Goal: Task Accomplishment & Management: Manage account settings

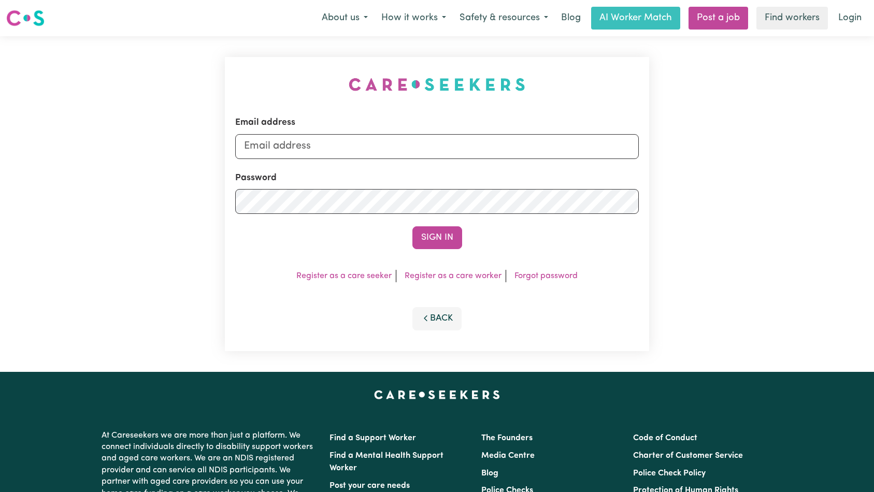
click at [434, 152] on input "Email address" at bounding box center [437, 146] width 404 height 25
type input "[EMAIL_ADDRESS][DOMAIN_NAME]"
click at [436, 234] on button "Sign In" at bounding box center [437, 237] width 50 height 23
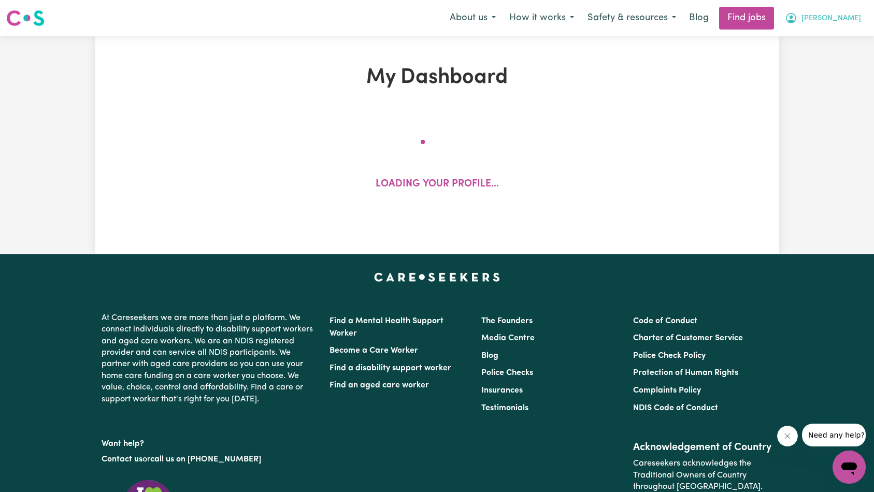
click at [853, 21] on span "[PERSON_NAME]" at bounding box center [832, 18] width 60 height 11
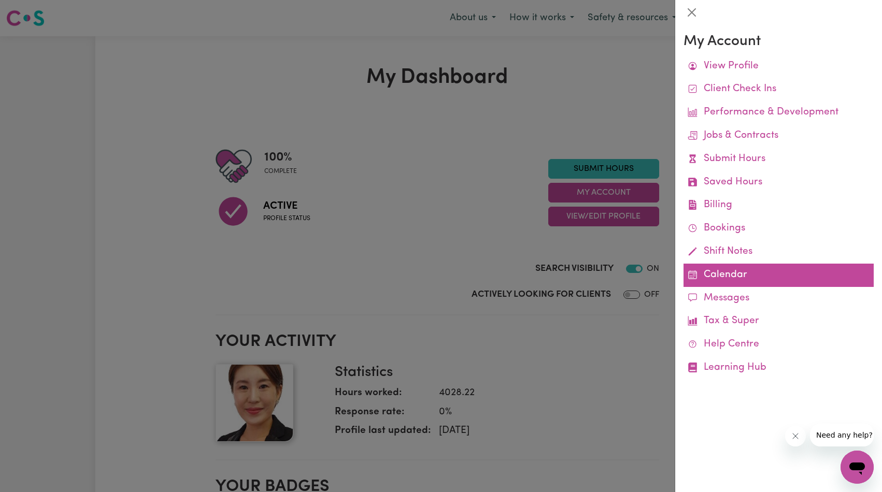
click at [713, 274] on link "Calendar" at bounding box center [778, 275] width 190 height 23
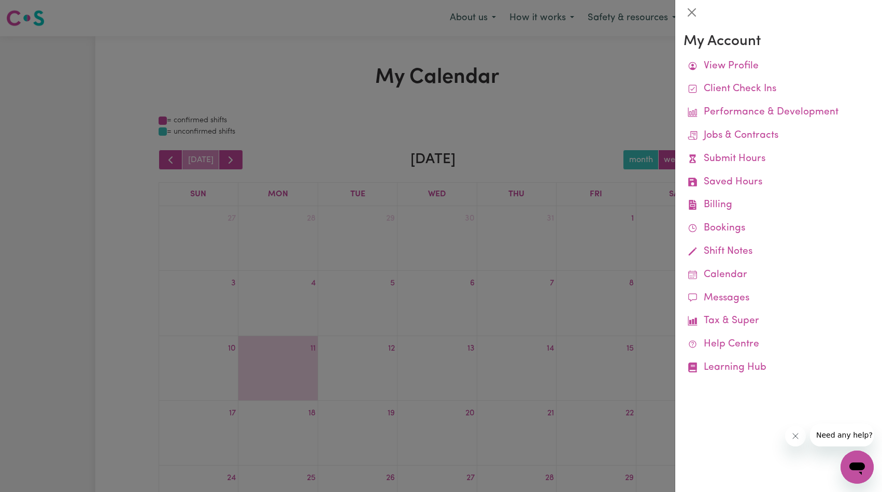
click at [590, 261] on div at bounding box center [441, 246] width 882 height 492
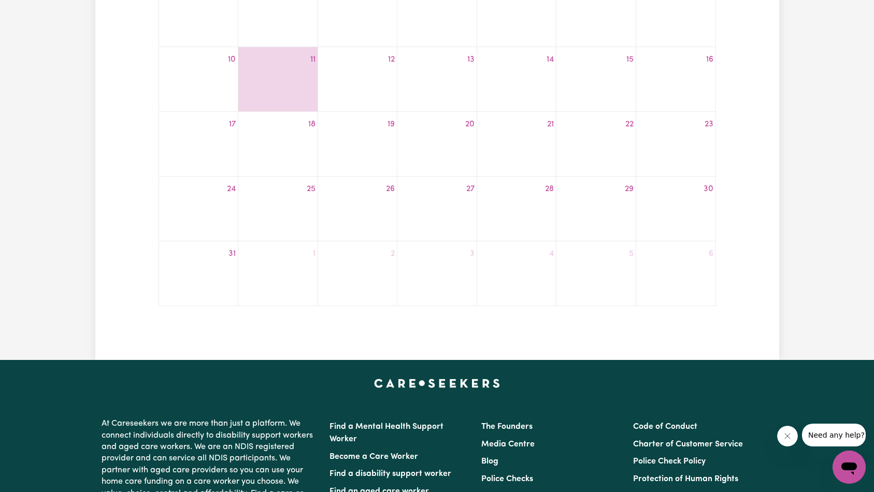
scroll to position [342, 0]
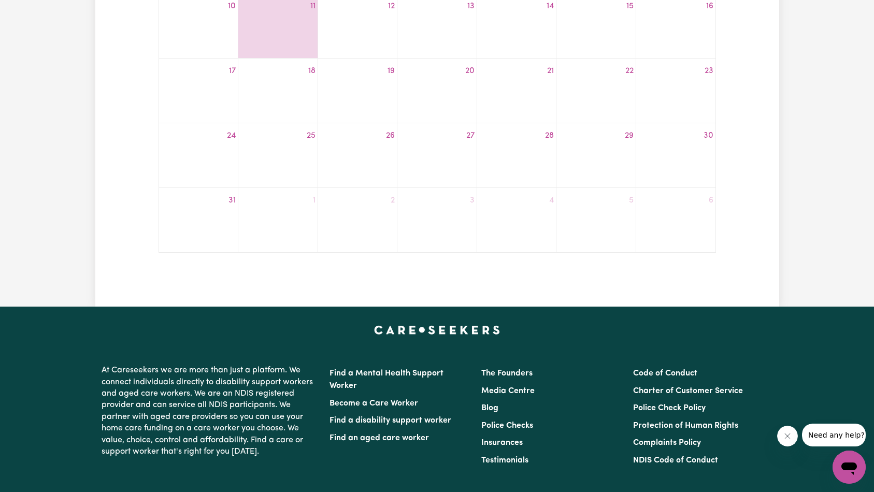
click at [791, 439] on button "Close message from company" at bounding box center [787, 436] width 21 height 21
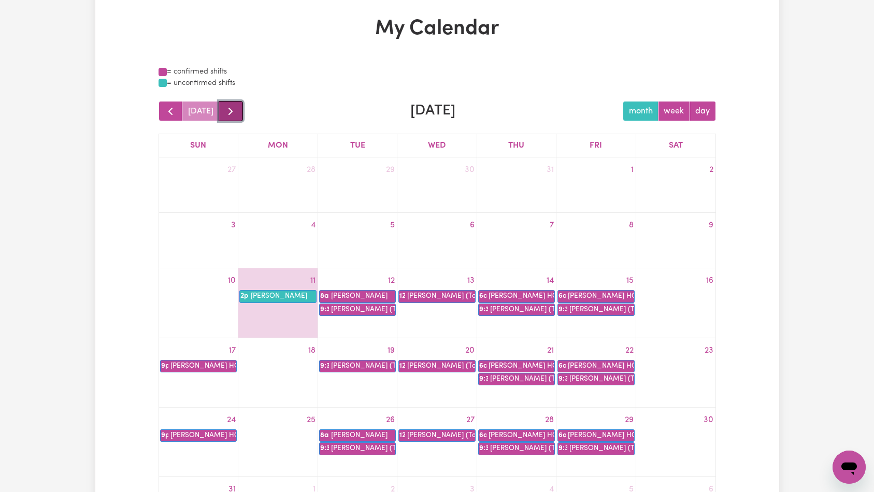
click at [229, 117] on span "button" at bounding box center [230, 111] width 12 height 12
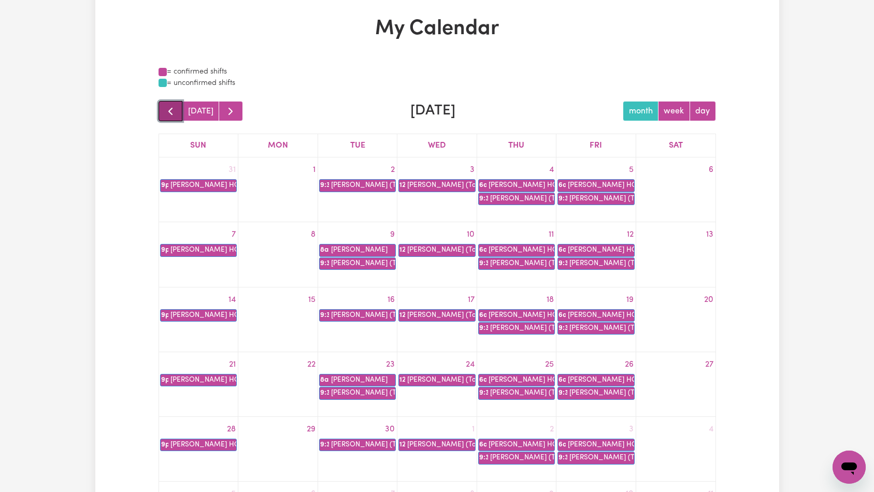
click at [175, 113] on span "button" at bounding box center [170, 111] width 12 height 12
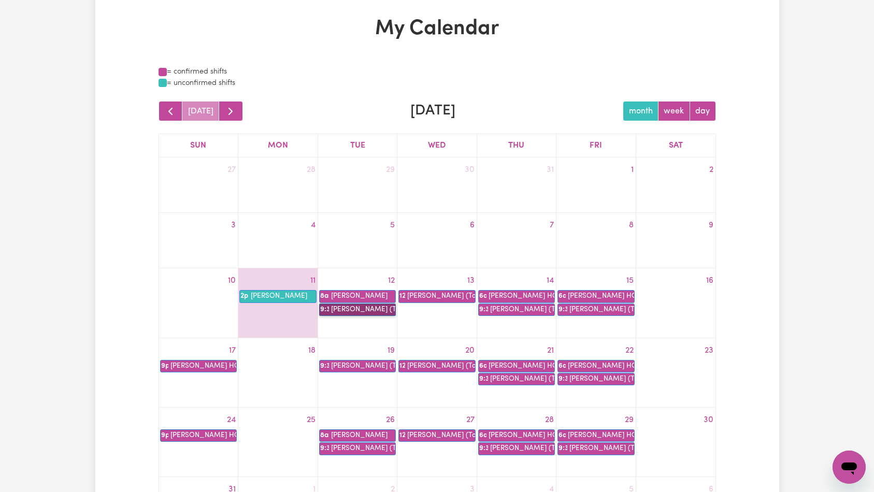
click at [363, 309] on link "9:30a [PERSON_NAME] (Topsy) [PERSON_NAME]" at bounding box center [357, 310] width 77 height 12
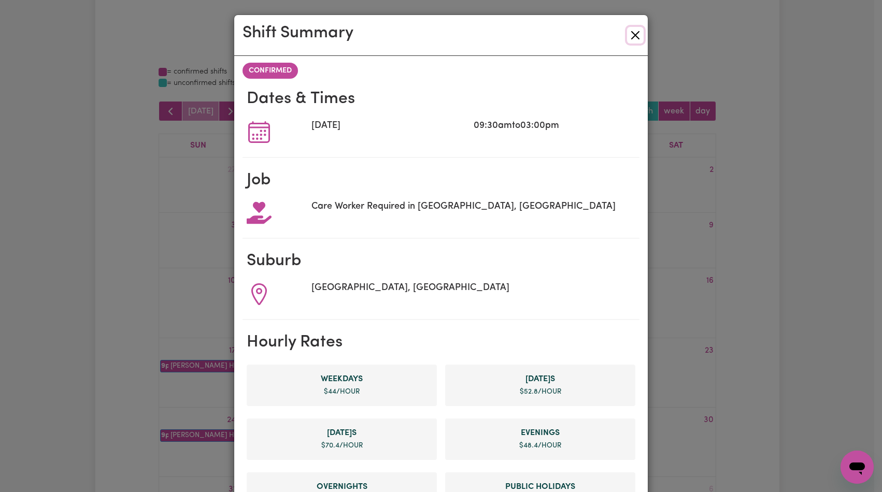
click at [634, 36] on button "Close" at bounding box center [635, 35] width 17 height 17
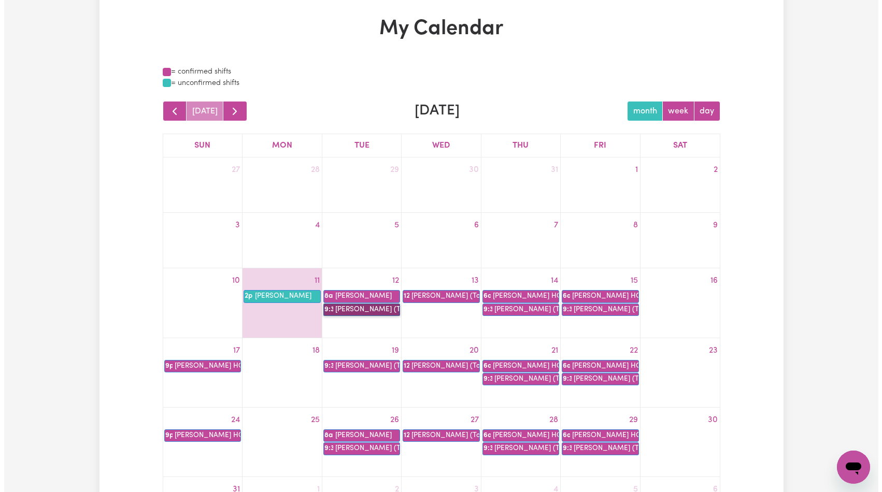
scroll to position [88, 0]
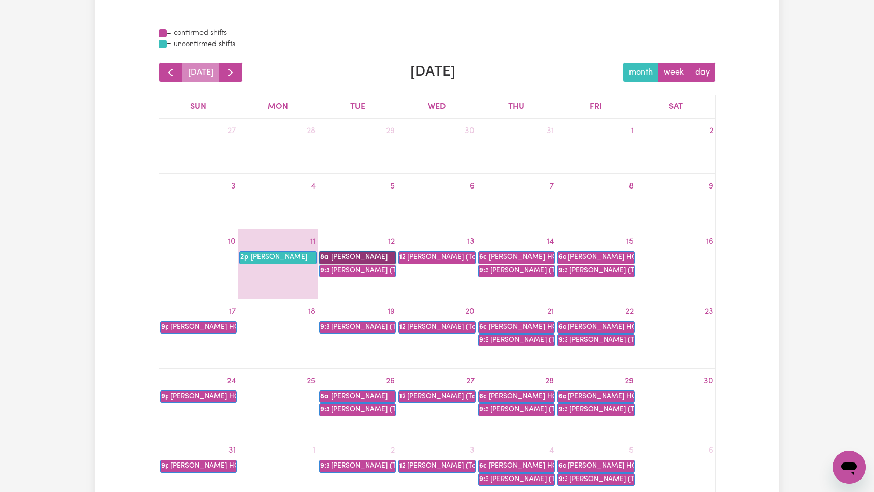
click at [369, 258] on link "8a [PERSON_NAME]" at bounding box center [357, 257] width 77 height 12
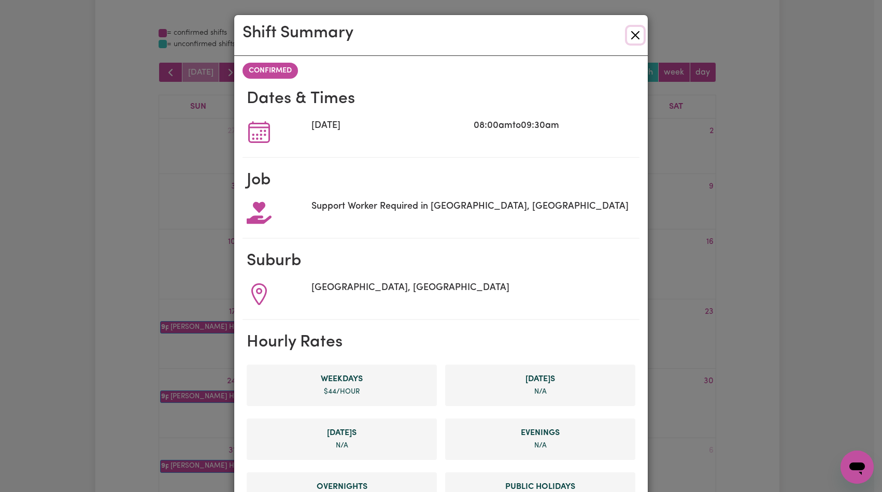
click at [635, 36] on button "Close" at bounding box center [635, 35] width 17 height 17
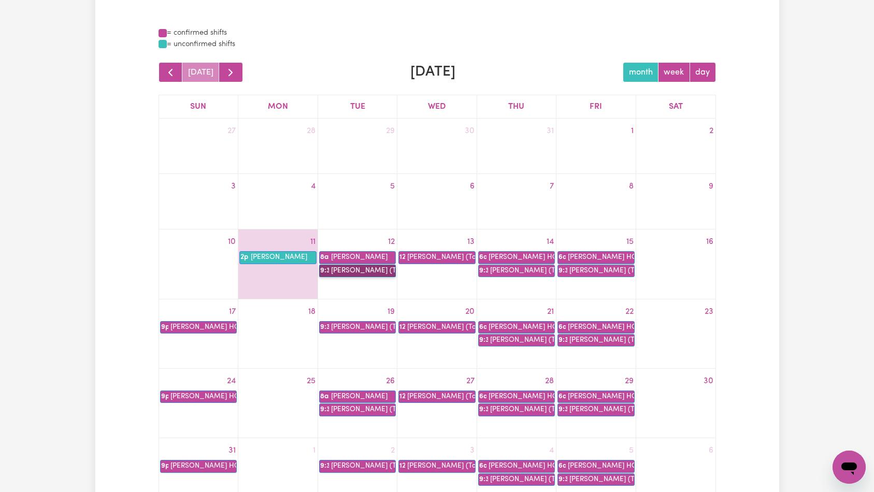
click at [359, 270] on link "9:30a [PERSON_NAME] (Topsy) [PERSON_NAME]" at bounding box center [357, 271] width 77 height 12
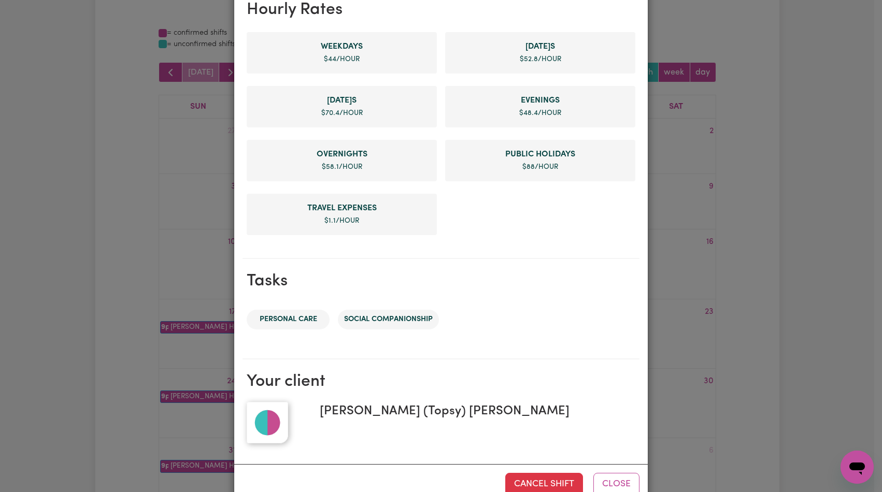
scroll to position [360, 0]
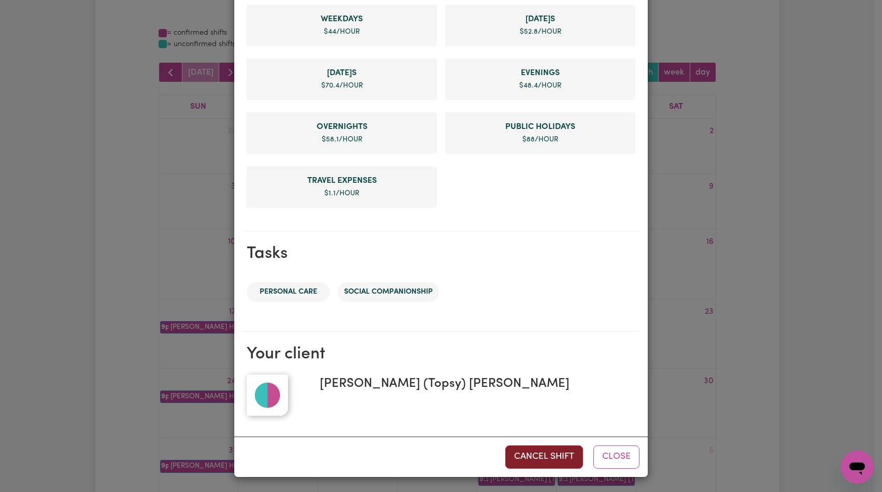
click at [541, 459] on button "Cancel Shift" at bounding box center [544, 457] width 78 height 23
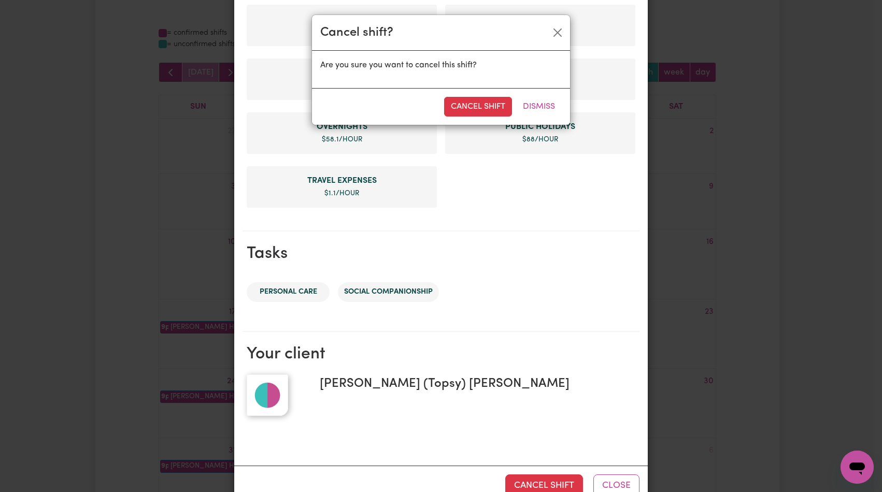
drag, startPoint x: 495, startPoint y: 113, endPoint x: 502, endPoint y: 112, distance: 6.3
click at [495, 113] on button "Cancel Shift" at bounding box center [478, 107] width 68 height 20
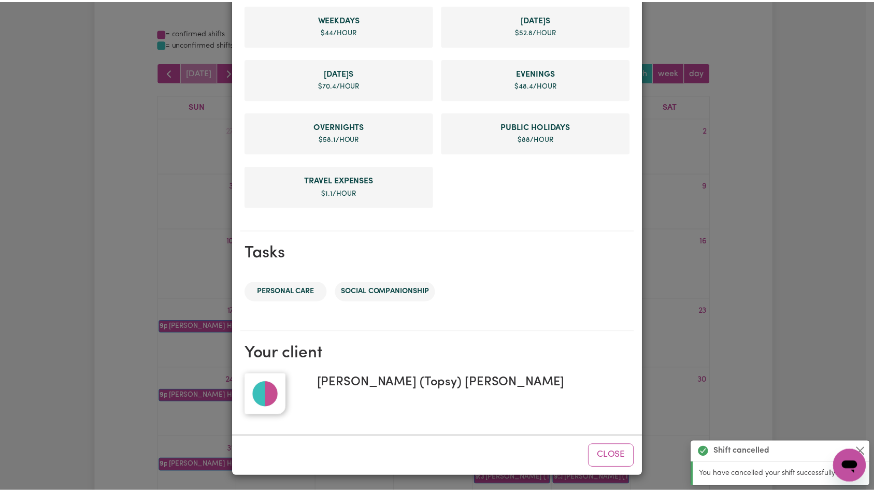
scroll to position [0, 0]
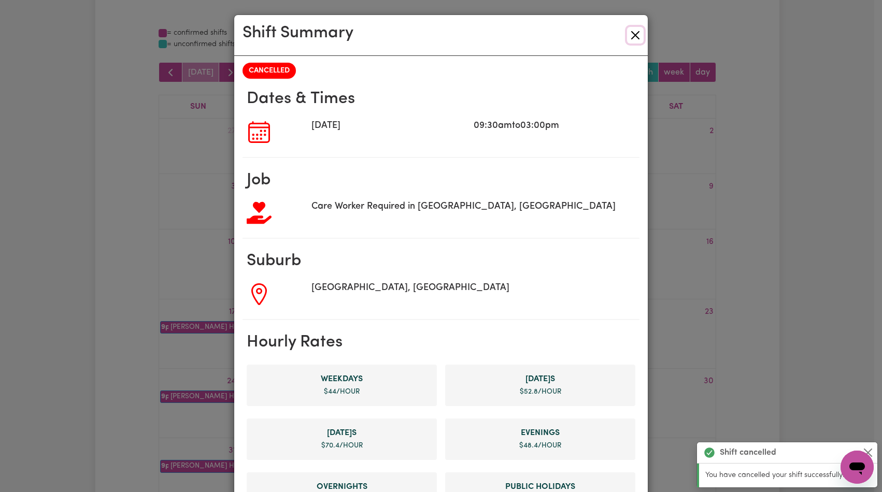
click at [632, 31] on button "Close" at bounding box center [635, 35] width 17 height 17
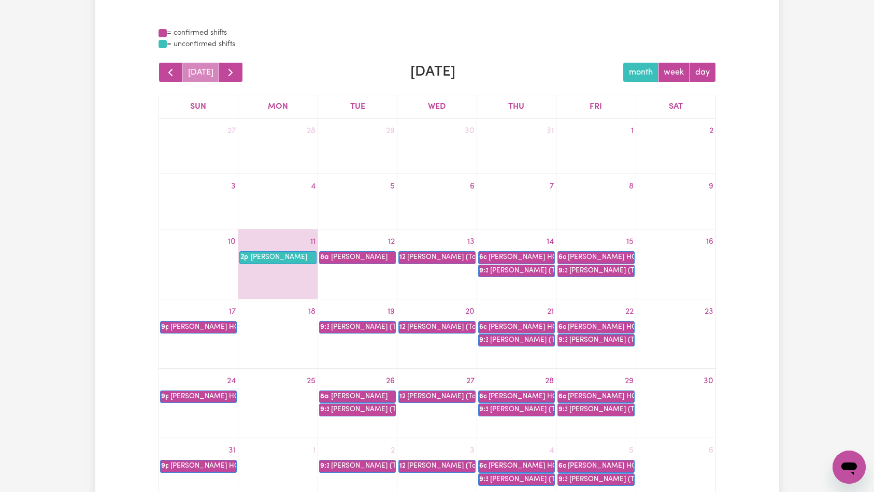
click at [585, 37] on div "= confirmed shifts" at bounding box center [437, 32] width 557 height 11
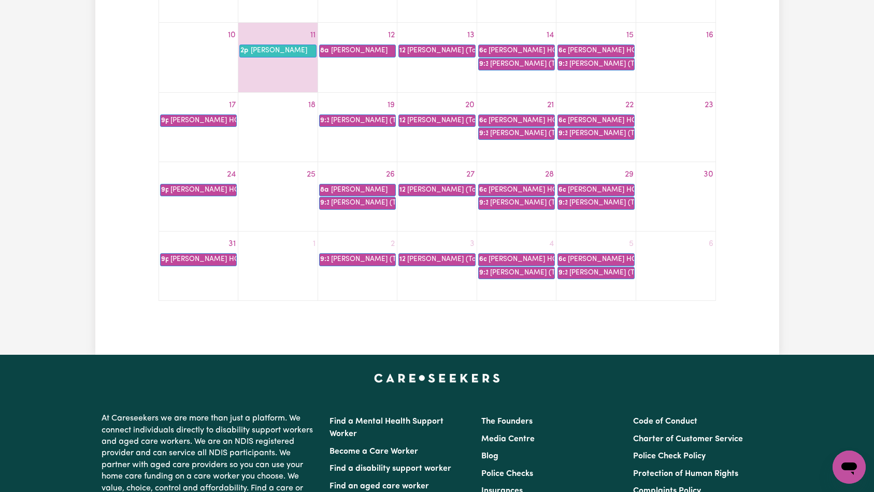
scroll to position [146, 0]
